Goal: Check status: Check status

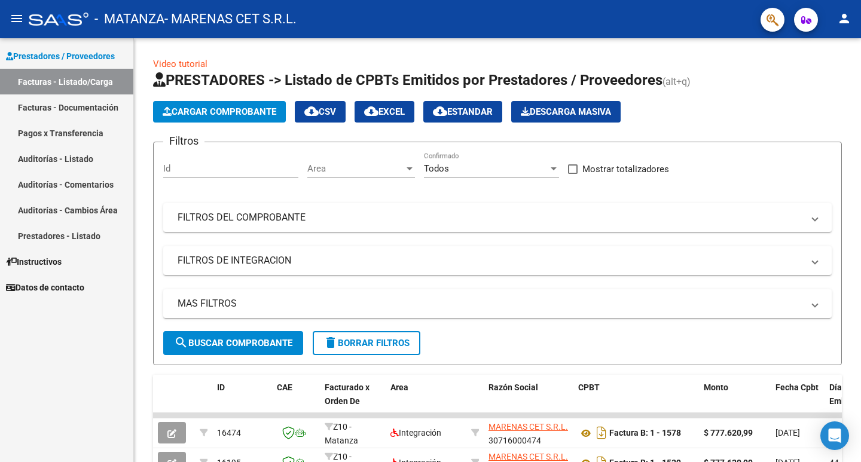
click at [830, 8] on mat-toolbar "menu - MATANZA - MARENAS CET S.R.L. person" at bounding box center [430, 19] width 861 height 38
click at [843, 12] on mat-icon "person" at bounding box center [844, 18] width 14 height 14
click at [843, 12] on div at bounding box center [430, 231] width 861 height 462
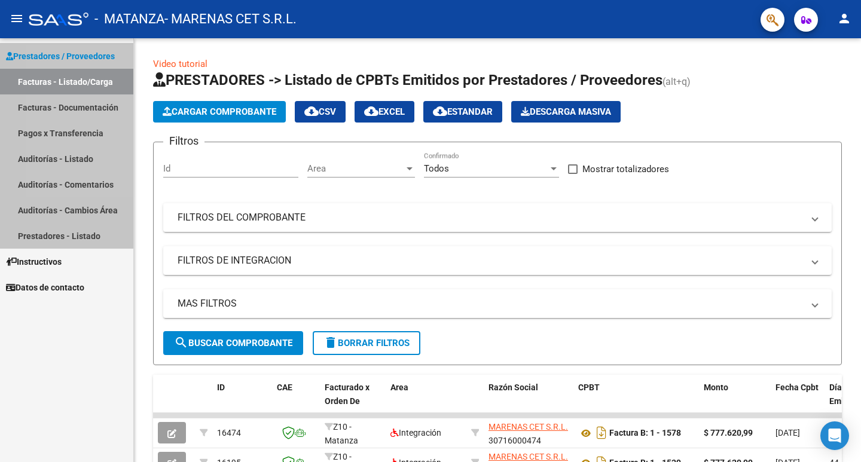
click at [59, 78] on link "Facturas - Listado/Carga" at bounding box center [66, 82] width 133 height 26
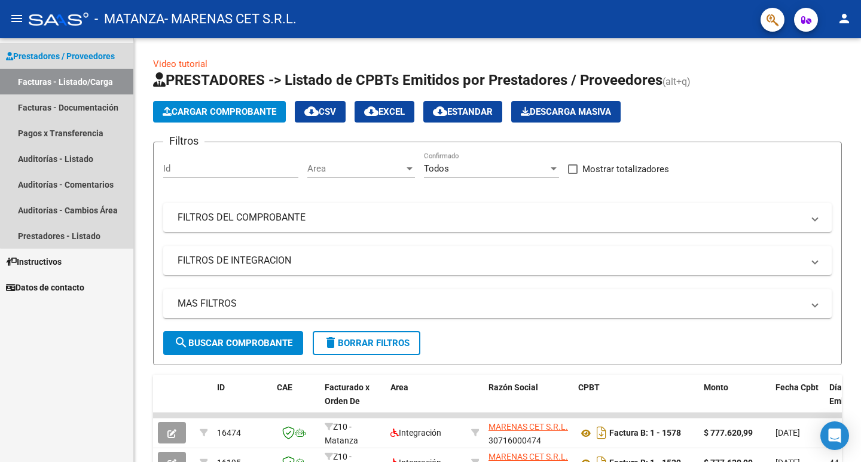
click at [71, 57] on span "Prestadores / Proveedores" at bounding box center [60, 56] width 109 height 13
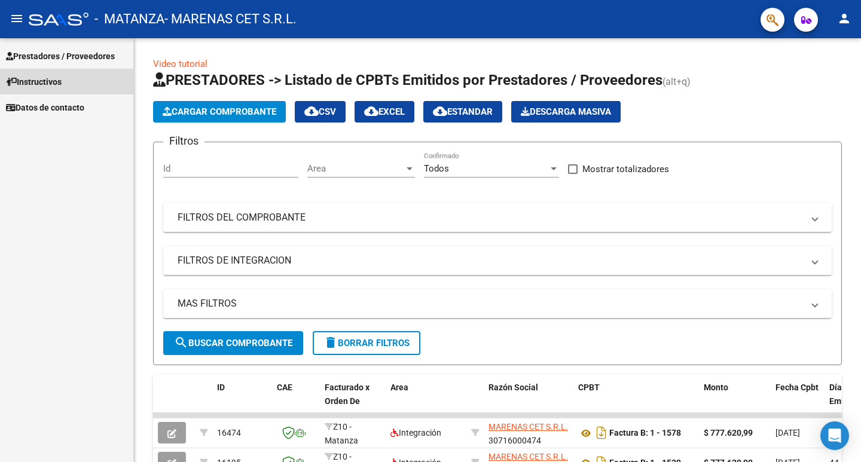
click at [71, 77] on link "Instructivos" at bounding box center [66, 82] width 133 height 26
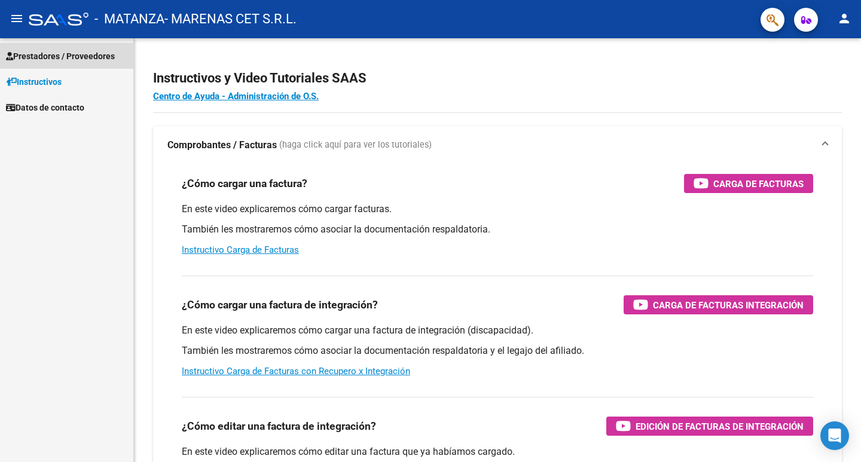
click at [77, 56] on span "Prestadores / Proveedores" at bounding box center [60, 56] width 109 height 13
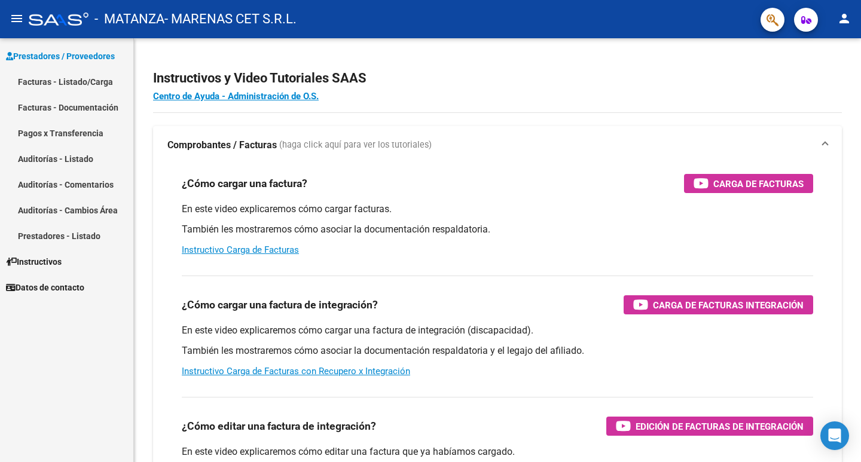
click at [65, 83] on link "Facturas - Listado/Carga" at bounding box center [66, 82] width 133 height 26
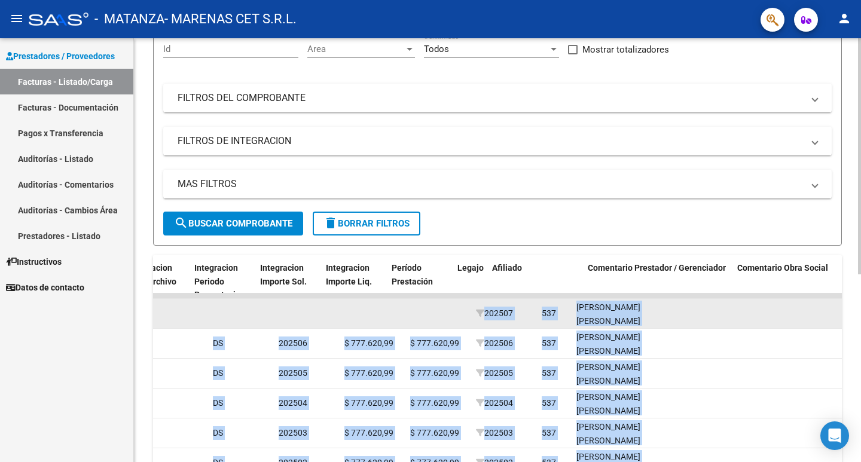
scroll to position [0, 1319]
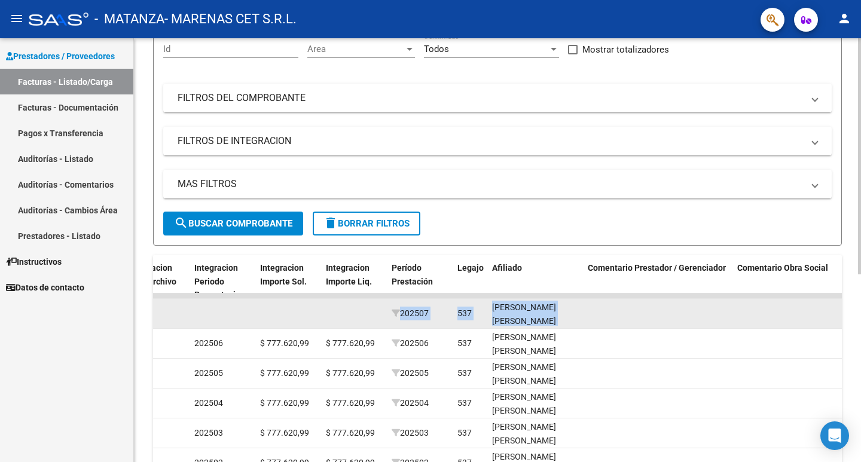
drag, startPoint x: 679, startPoint y: 310, endPoint x: 616, endPoint y: 311, distance: 62.2
click at [615, 317] on div "16474 Z10 - Matanza Integración MARENAS CET S.R.L. 30716000474 Factura B: 1 - 1…" at bounding box center [94, 314] width 2521 height 30
